Goal: Information Seeking & Learning: Understand process/instructions

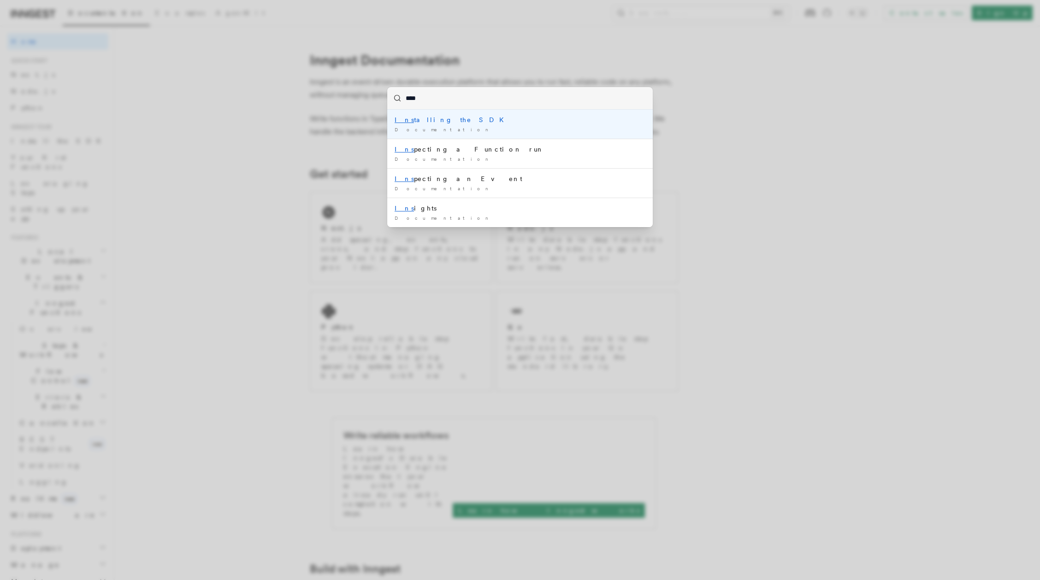
type input "*****"
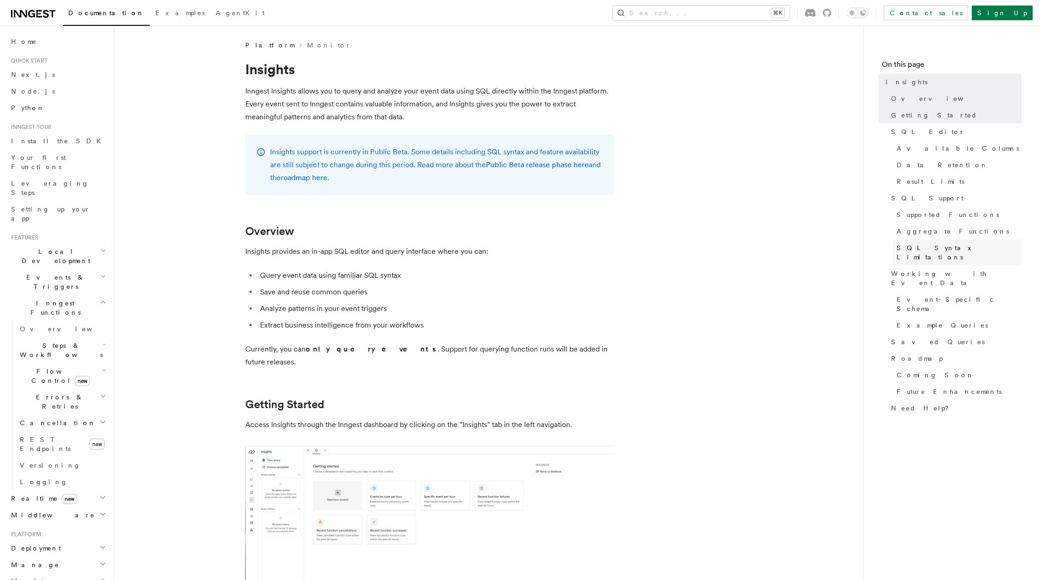
click at [922, 248] on span "SQL Syntax Limitations" at bounding box center [959, 252] width 125 height 18
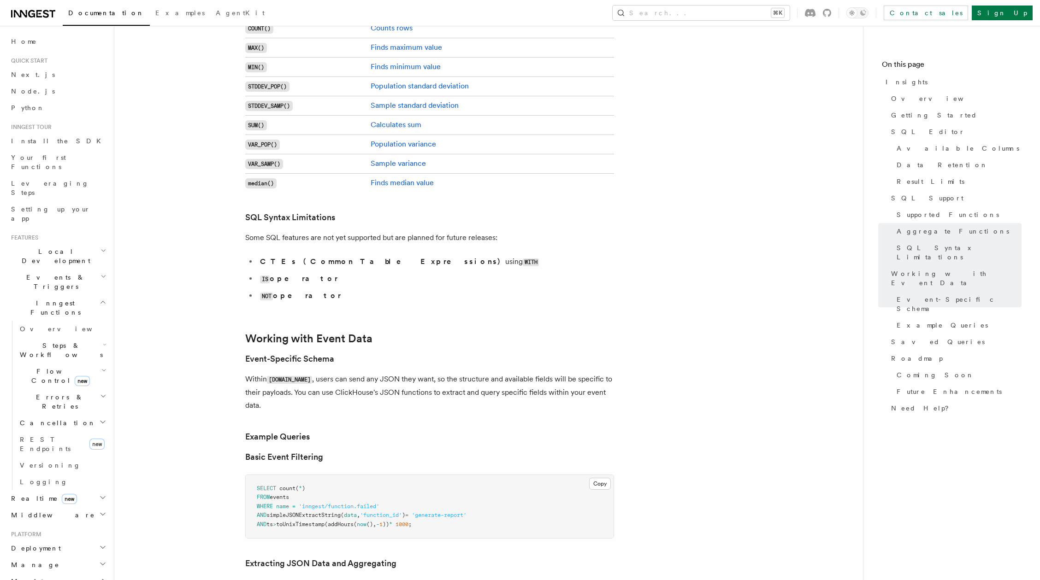
scroll to position [2527, 0]
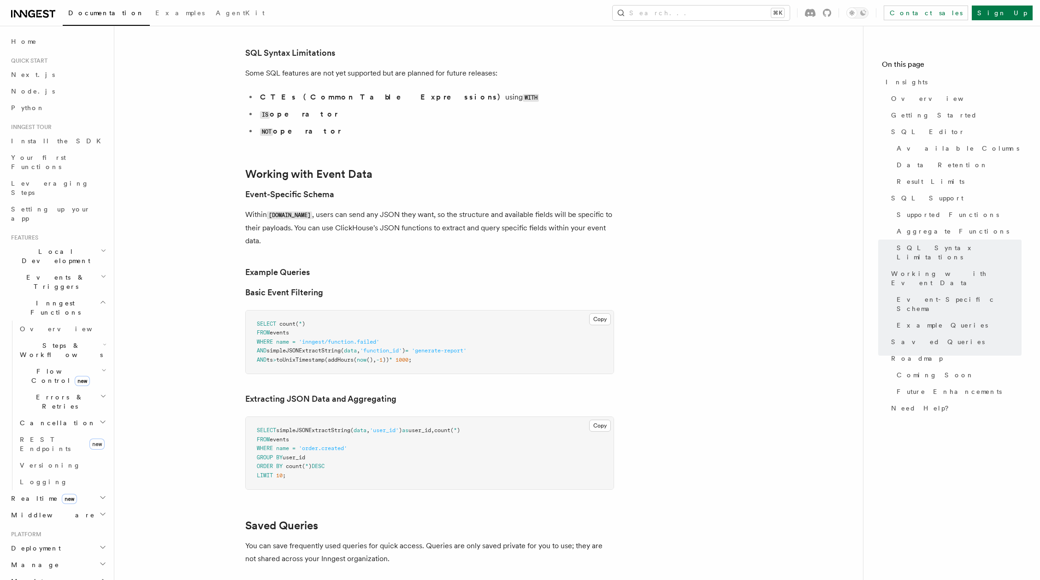
click at [312, 348] on span "simpleJSONExtractString(" at bounding box center [304, 351] width 77 height 6
copy span "simpleJSONExtractString"
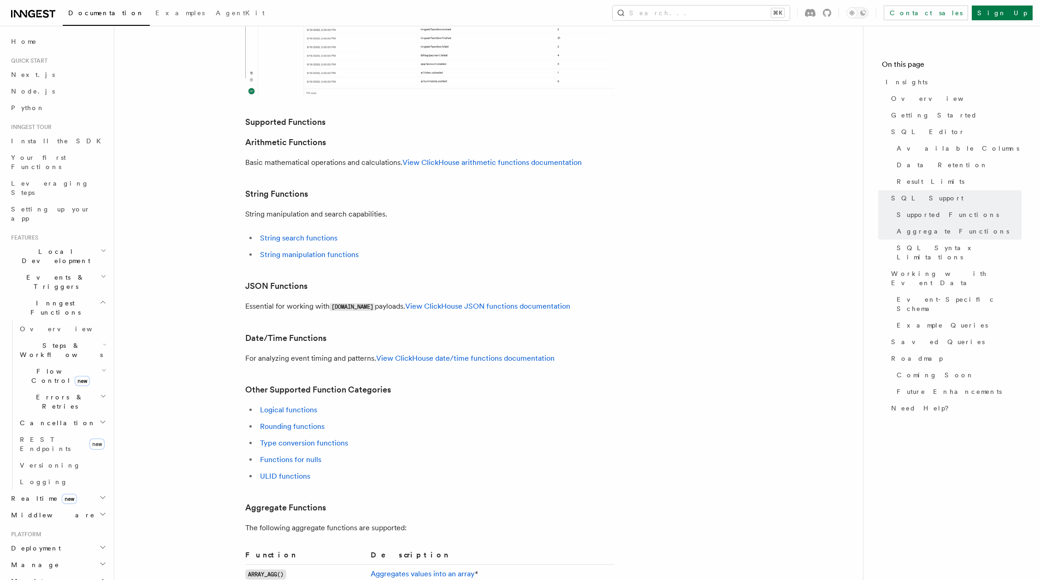
scroll to position [1814, 0]
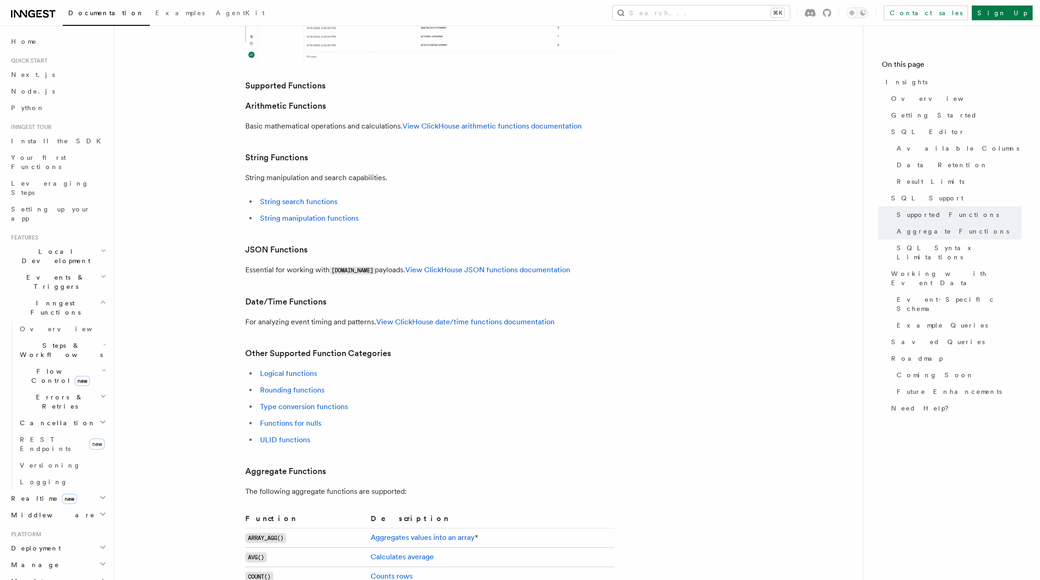
click at [468, 233] on article "Platform Monitor Insights Inngest Insights allows you to query and analyze your…" at bounding box center [488, 62] width 719 height 3672
click at [459, 265] on link "View ClickHouse JSON functions documentation" at bounding box center [487, 269] width 165 height 9
